Goal: Navigation & Orientation: Go to known website

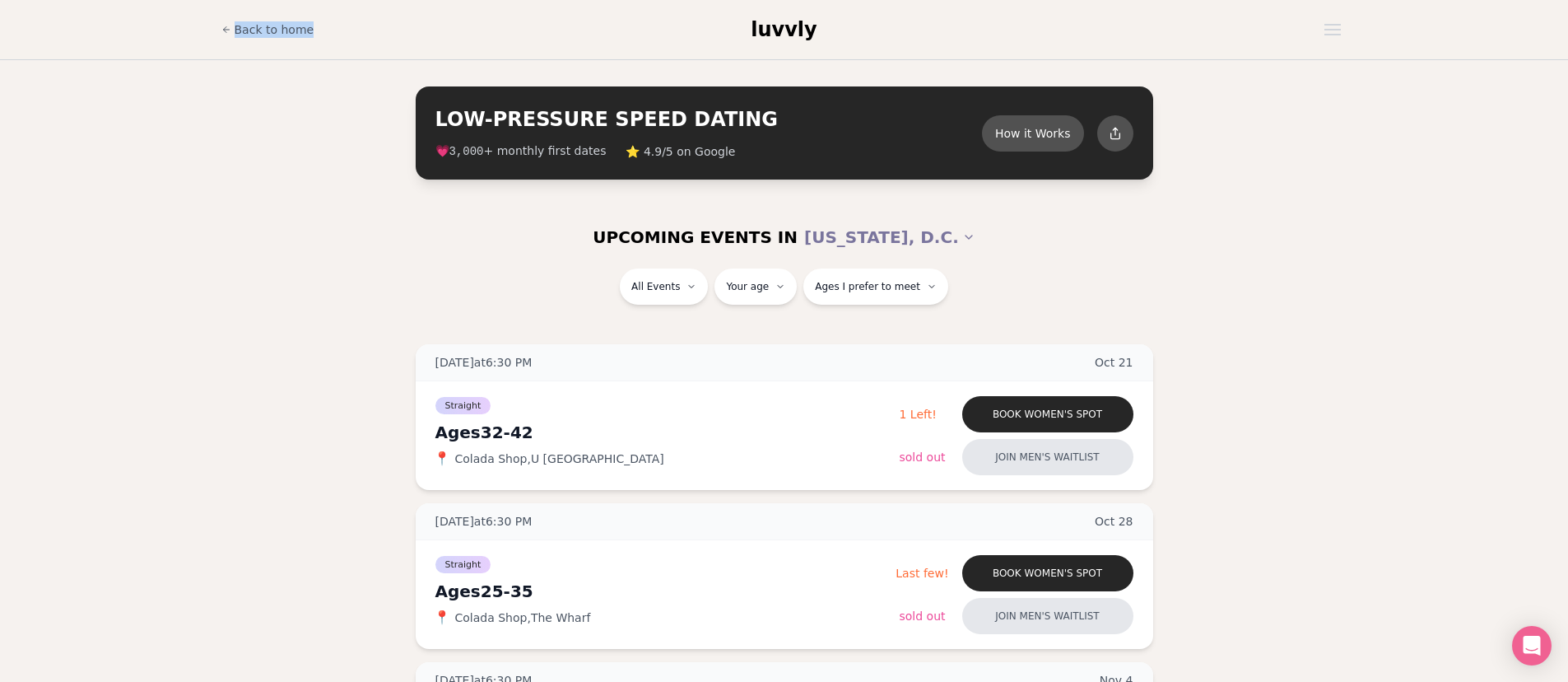
drag, startPoint x: 425, startPoint y: 30, endPoint x: 834, endPoint y: 10, distance: 409.5
click at [824, 9] on div "Back to home luvvly" at bounding box center [784, 30] width 1152 height 59
click at [837, 19] on div "Back to home luvvly" at bounding box center [784, 30] width 1126 height 33
drag, startPoint x: 748, startPoint y: 36, endPoint x: 740, endPoint y: 37, distance: 8.1
click at [740, 37] on div "Back to home luvvly" at bounding box center [784, 30] width 1126 height 33
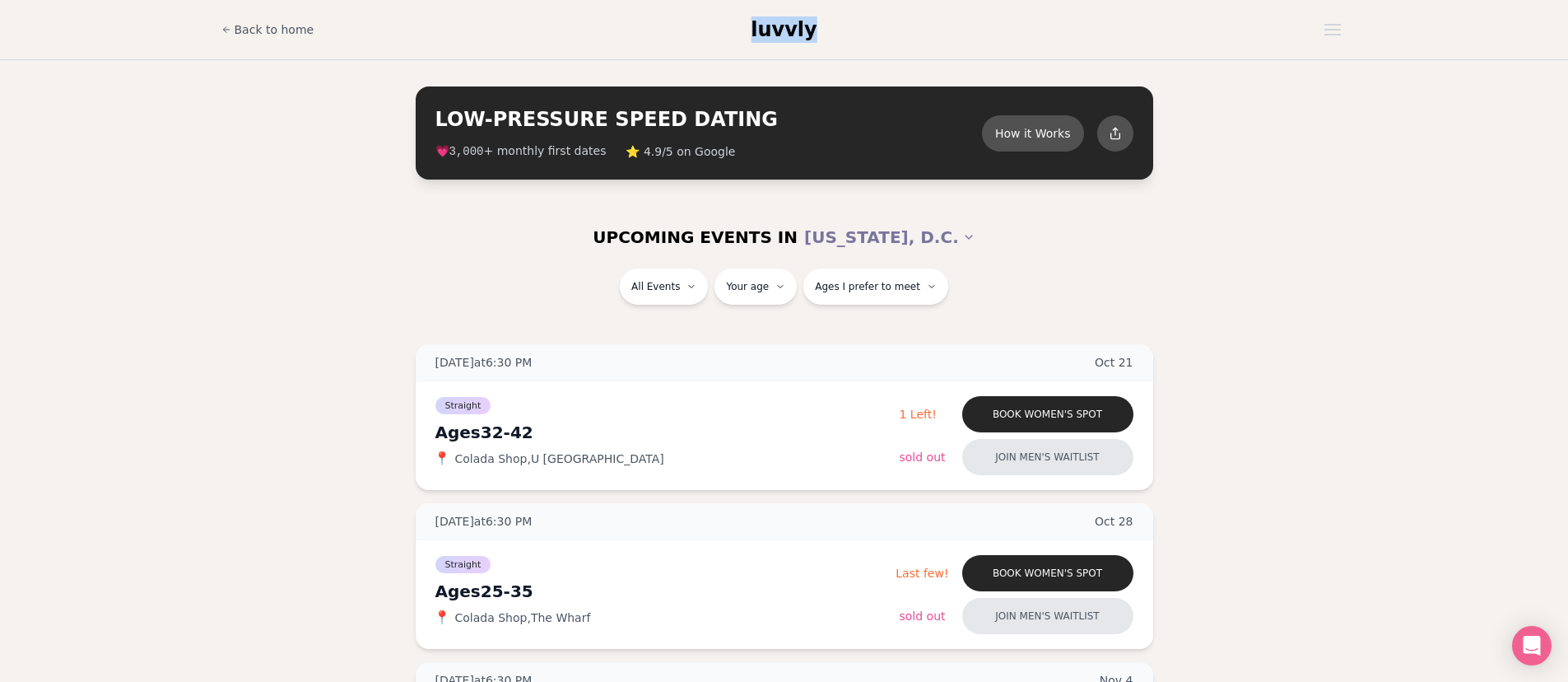
click at [740, 37] on div "Back to home luvvly" at bounding box center [784, 30] width 1126 height 33
drag, startPoint x: 904, startPoint y: 35, endPoint x: 683, endPoint y: 37, distance: 221.0
click at [683, 37] on div "Back to home luvvly" at bounding box center [784, 30] width 1126 height 33
drag, startPoint x: 742, startPoint y: 34, endPoint x: 888, endPoint y: 38, distance: 146.1
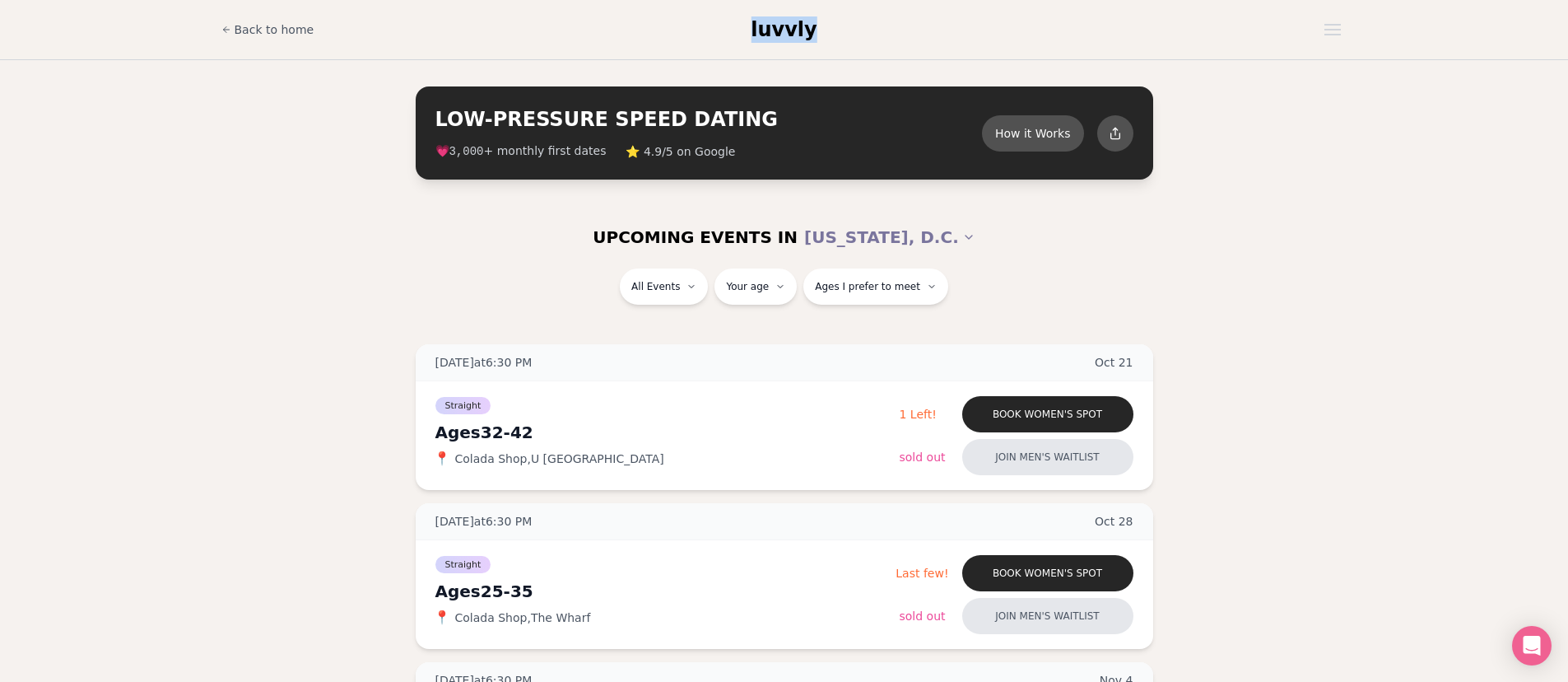
click at [864, 37] on div "Back to home luvvly" at bounding box center [784, 30] width 1126 height 33
click at [888, 38] on div "Back to home luvvly" at bounding box center [784, 30] width 1126 height 33
drag, startPoint x: 899, startPoint y: 38, endPoint x: 666, endPoint y: 40, distance: 233.0
click at [666, 40] on div "Back to home luvvly" at bounding box center [784, 30] width 1126 height 33
click at [661, 39] on div "Back to home luvvly" at bounding box center [784, 30] width 1126 height 33
